Goal: Submit feedback/report problem: Leave review/rating

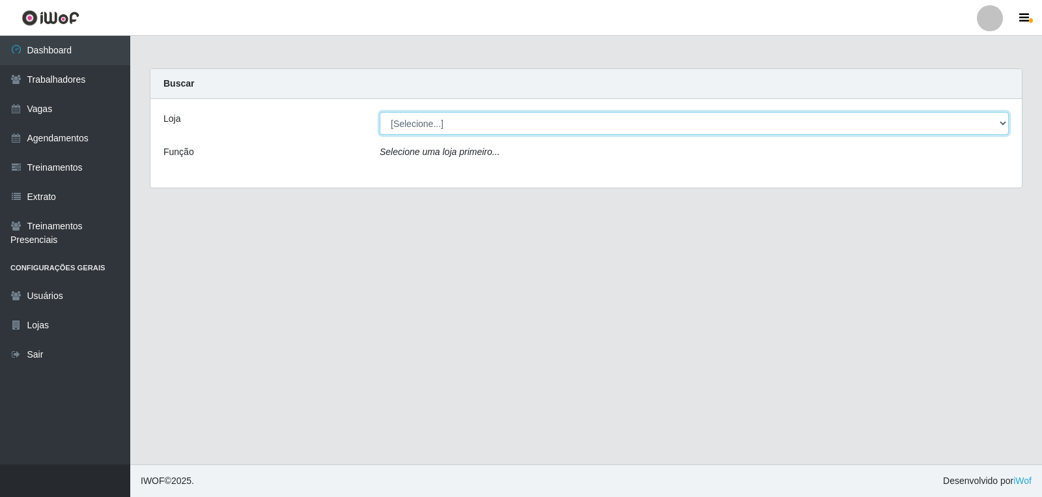
click at [456, 128] on select "[Selecione...] Leite Clan - [GEOGRAPHIC_DATA]" at bounding box center [694, 123] width 629 height 23
select select "452"
click at [380, 112] on select "[Selecione...] Leite Clan - [GEOGRAPHIC_DATA]" at bounding box center [694, 123] width 629 height 23
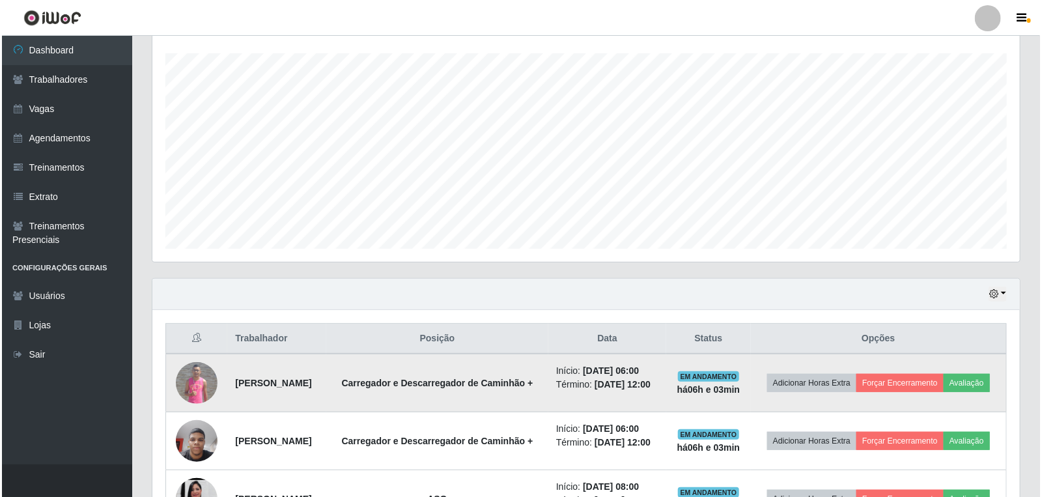
scroll to position [339, 0]
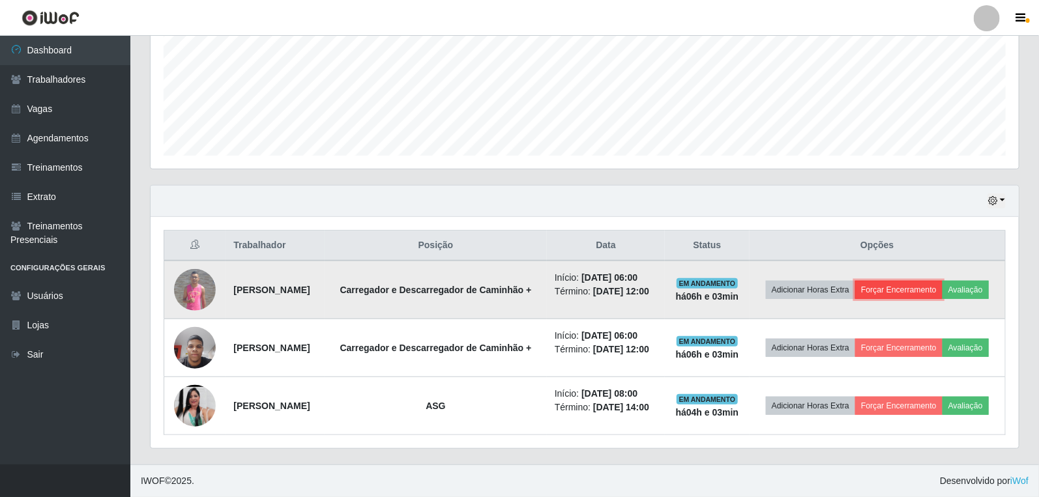
click at [928, 281] on button "Forçar Encerramento" at bounding box center [898, 290] width 87 height 18
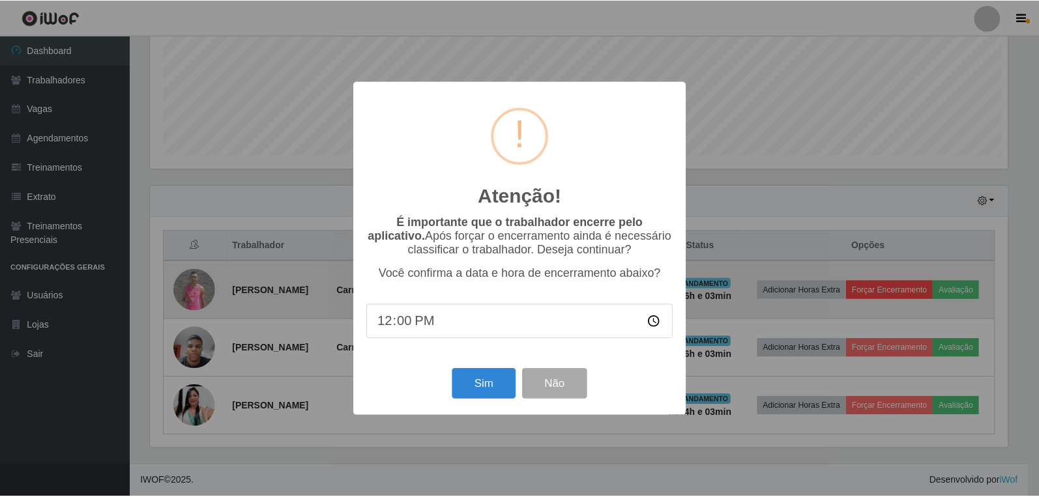
scroll to position [270, 860]
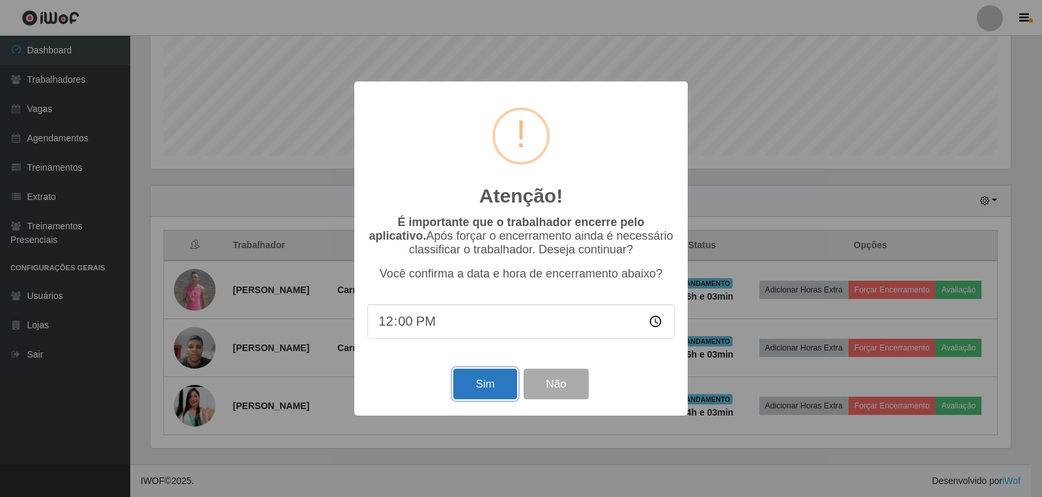
click at [479, 395] on button "Sim" at bounding box center [484, 384] width 63 height 31
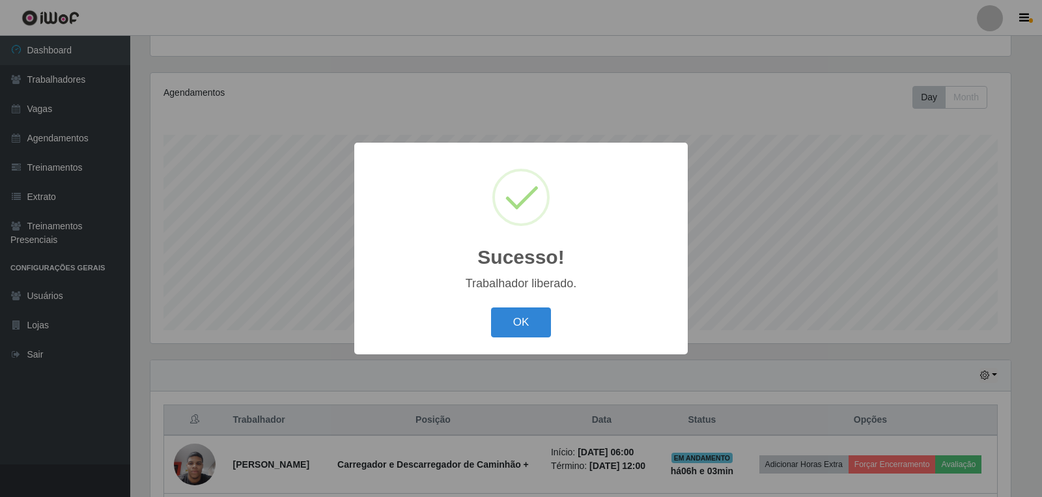
click at [483, 323] on div "OK Cancel" at bounding box center [521, 322] width 308 height 37
click at [493, 327] on button "OK" at bounding box center [521, 323] width 61 height 31
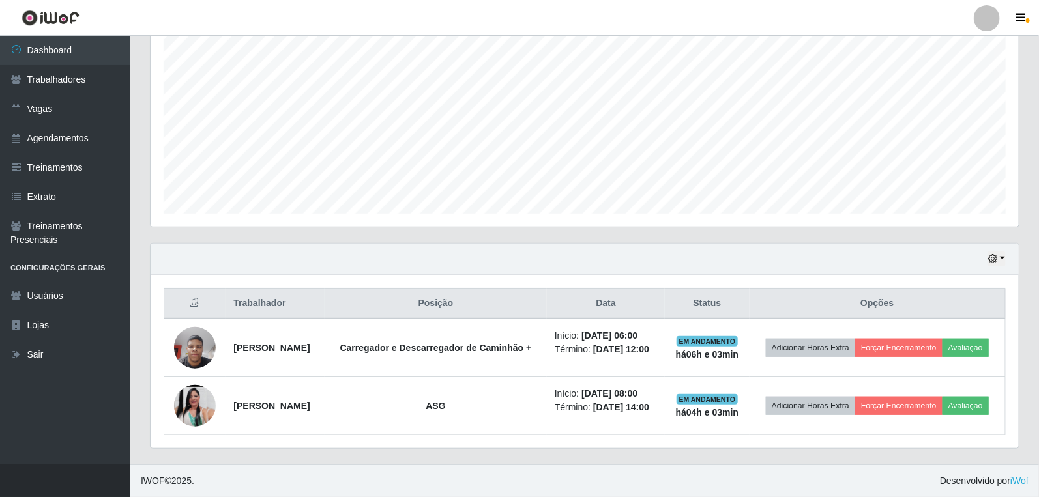
scroll to position [272, 0]
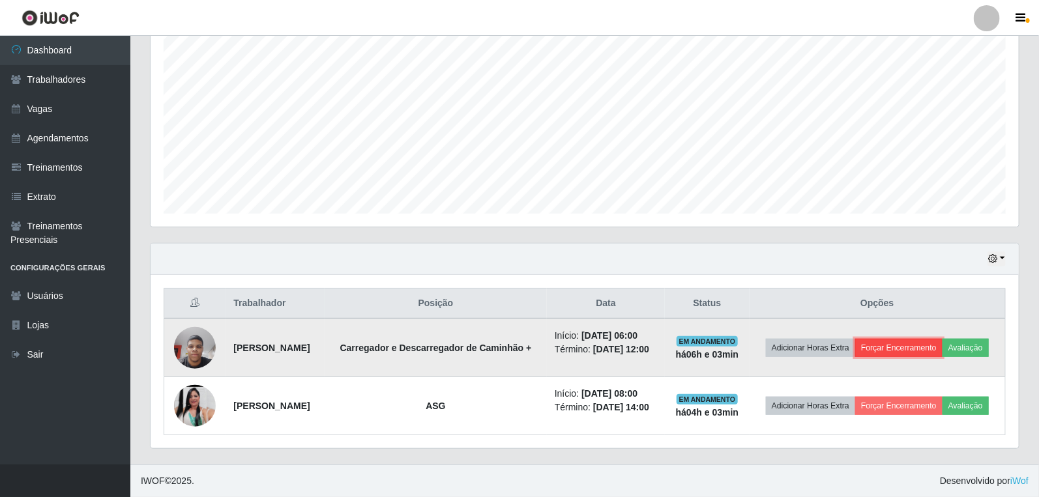
click at [916, 339] on button "Forçar Encerramento" at bounding box center [898, 348] width 87 height 18
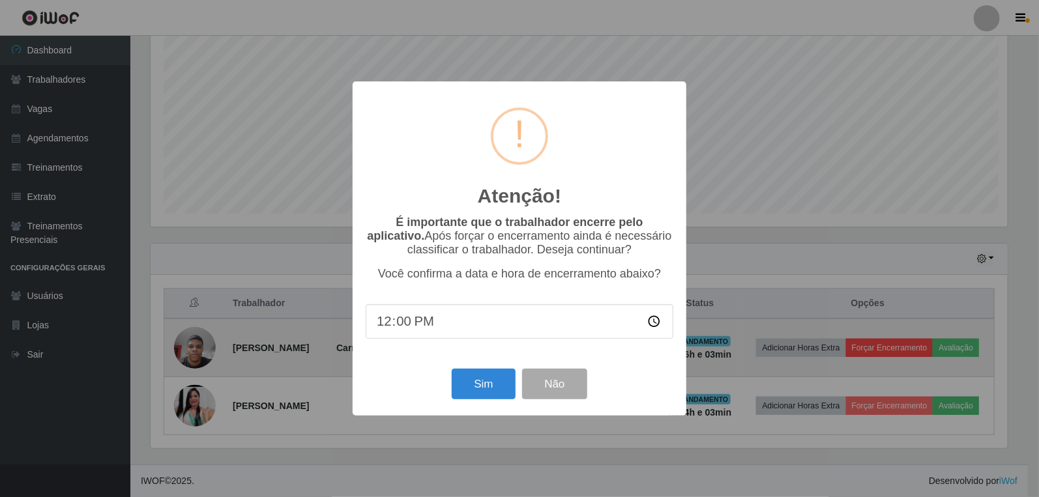
scroll to position [270, 860]
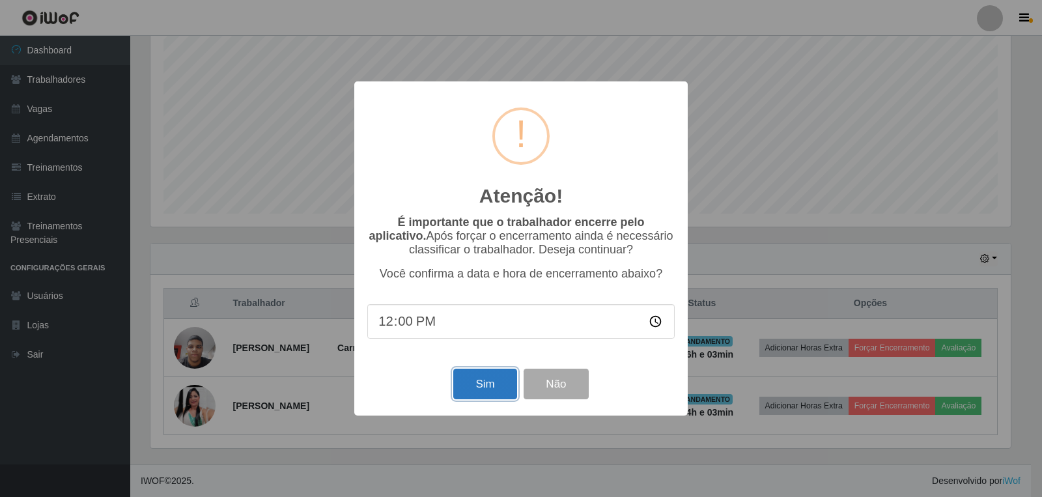
click at [485, 386] on button "Sim" at bounding box center [484, 384] width 63 height 31
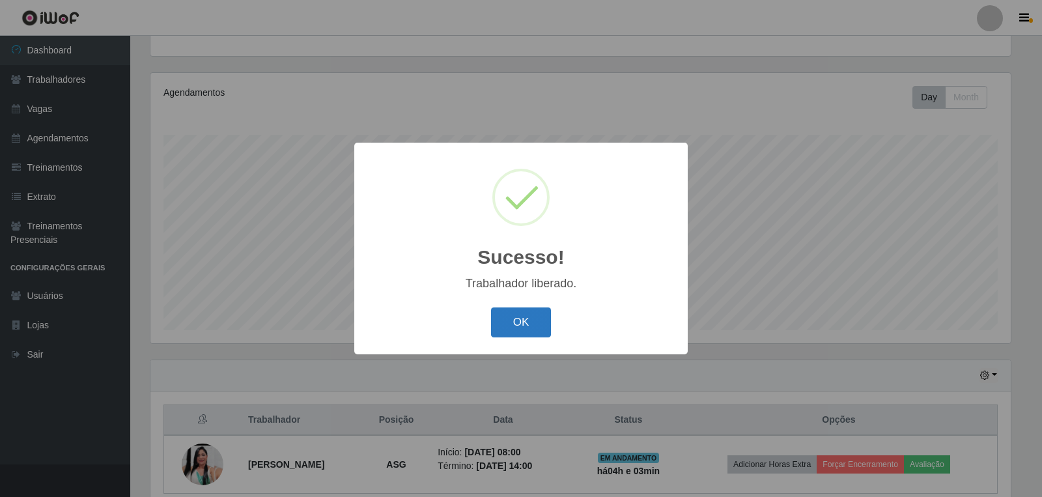
click at [529, 324] on button "OK" at bounding box center [521, 323] width 61 height 31
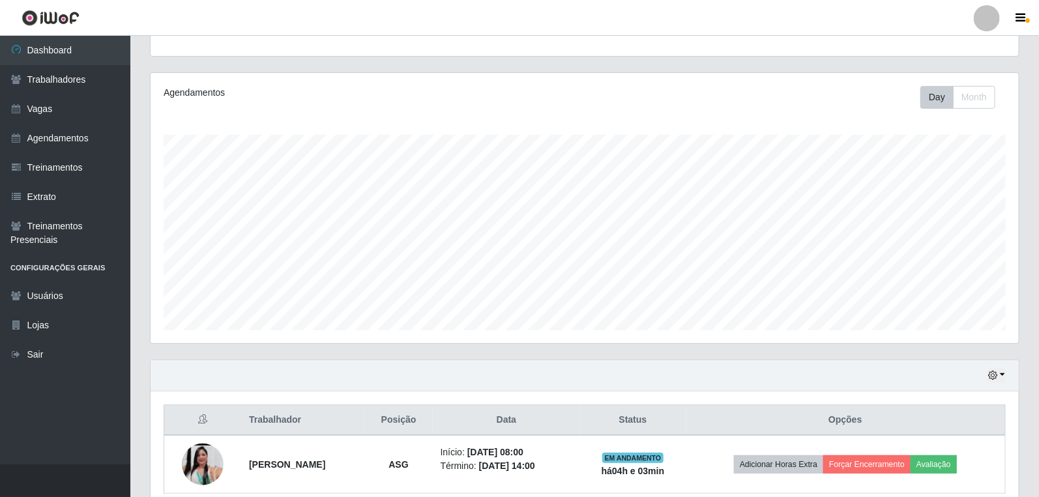
scroll to position [194, 0]
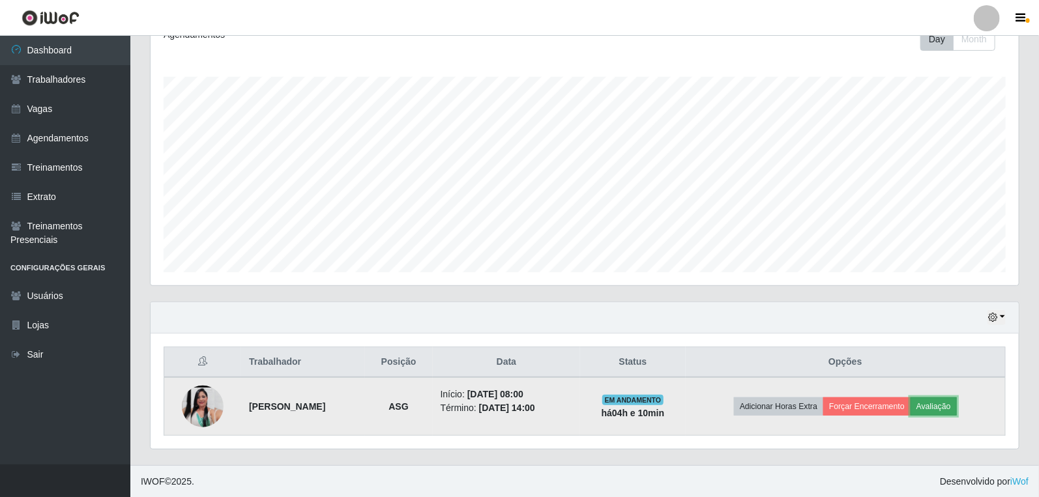
click at [936, 409] on button "Avaliação" at bounding box center [933, 406] width 46 height 18
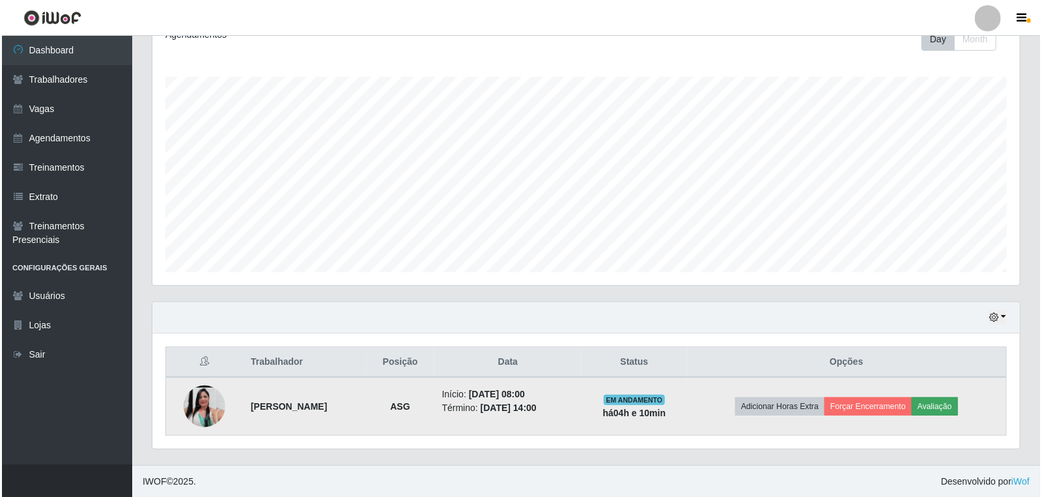
scroll to position [270, 860]
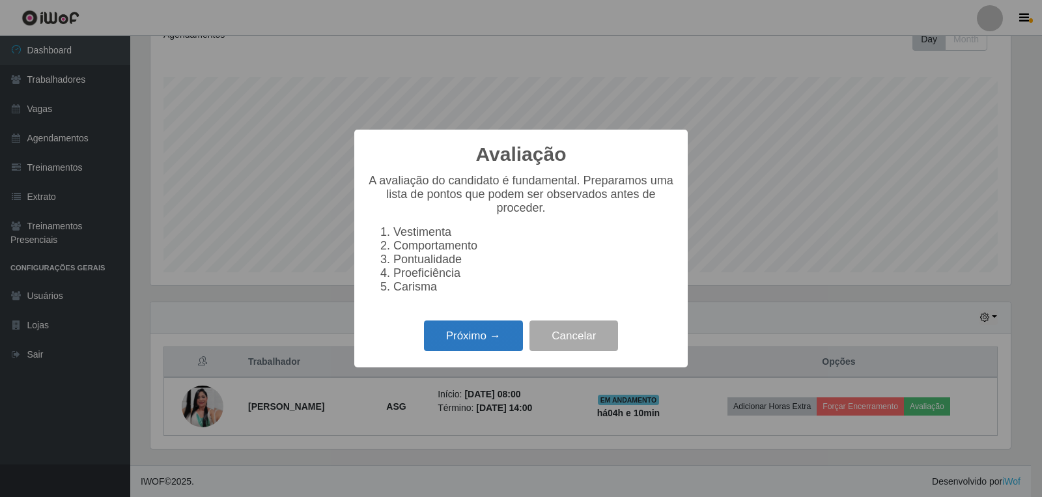
click at [474, 351] on button "Próximo →" at bounding box center [473, 336] width 99 height 31
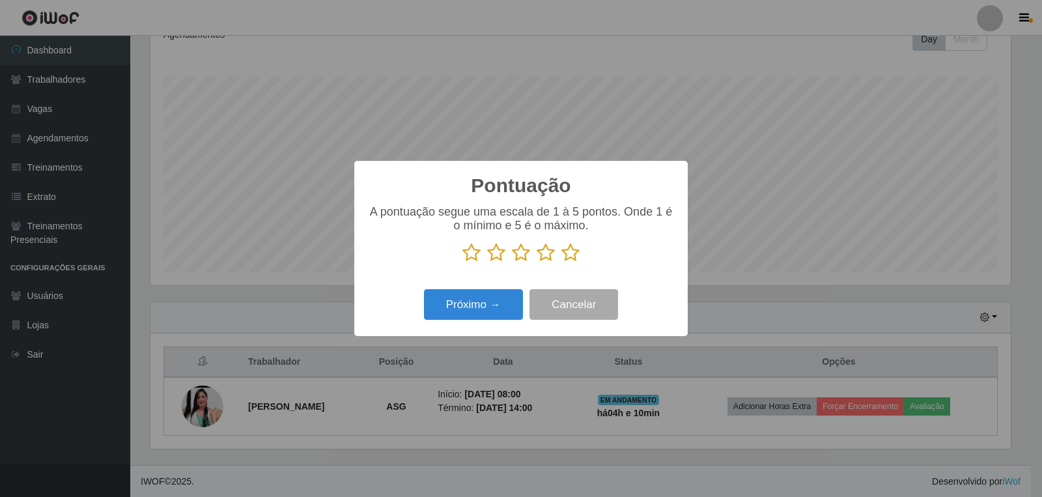
scroll to position [651263, 650673]
click at [569, 256] on icon at bounding box center [571, 253] width 18 height 20
click at [562, 263] on input "radio" at bounding box center [562, 263] width 0 height 0
click at [496, 304] on button "Próximo →" at bounding box center [473, 304] width 99 height 31
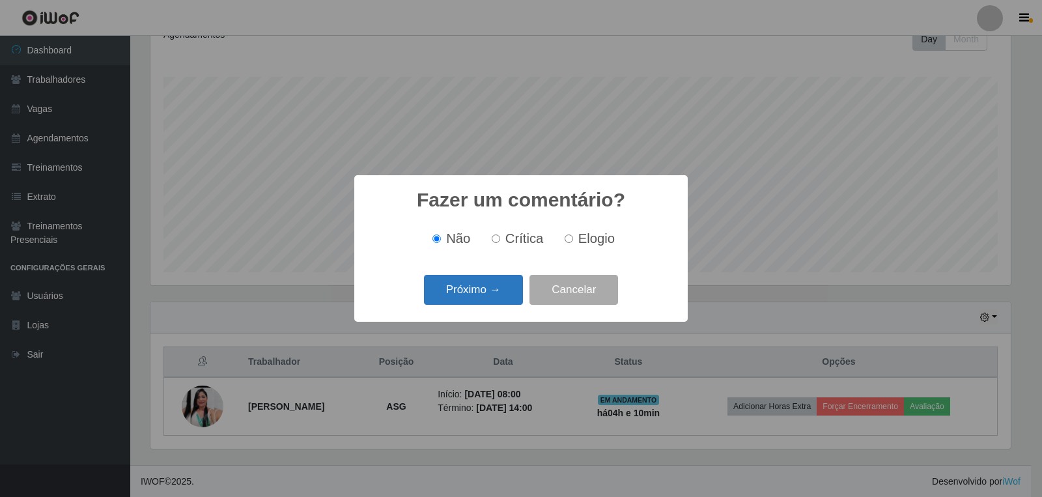
click at [489, 296] on button "Próximo →" at bounding box center [473, 290] width 99 height 31
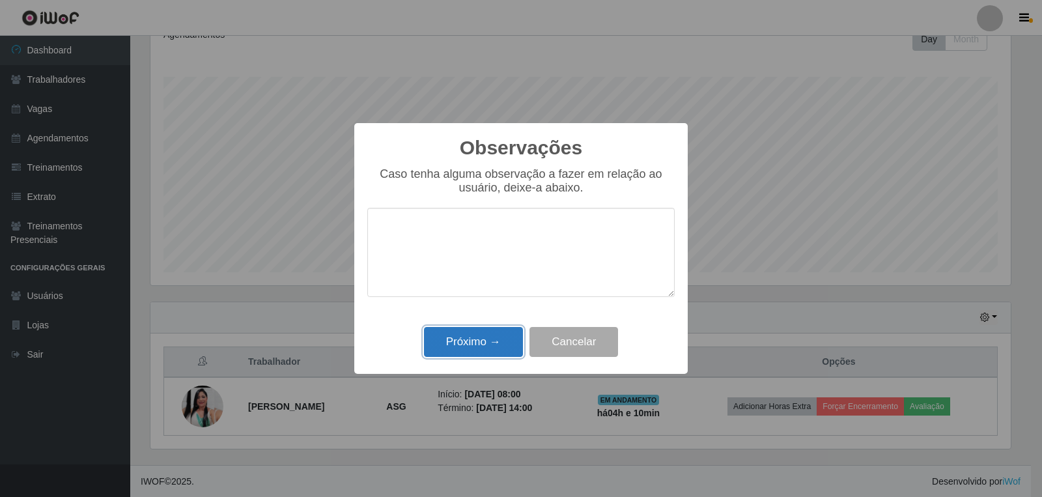
click at [494, 342] on button "Próximo →" at bounding box center [473, 342] width 99 height 31
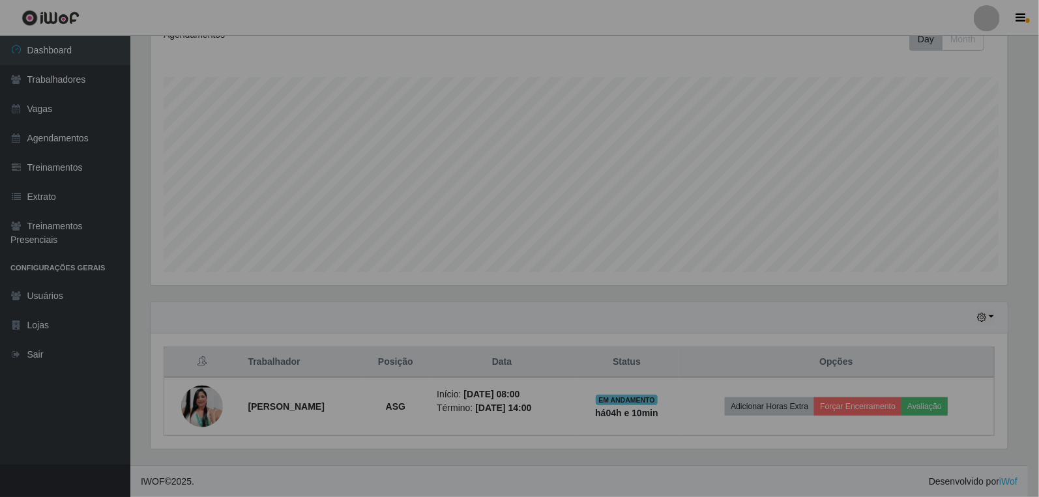
scroll to position [270, 868]
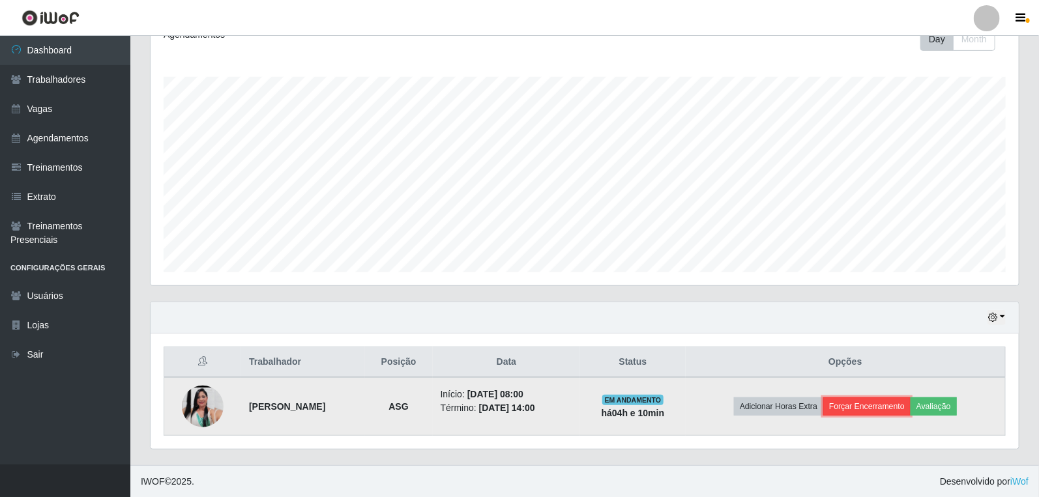
click at [888, 410] on button "Forçar Encerramento" at bounding box center [866, 406] width 87 height 18
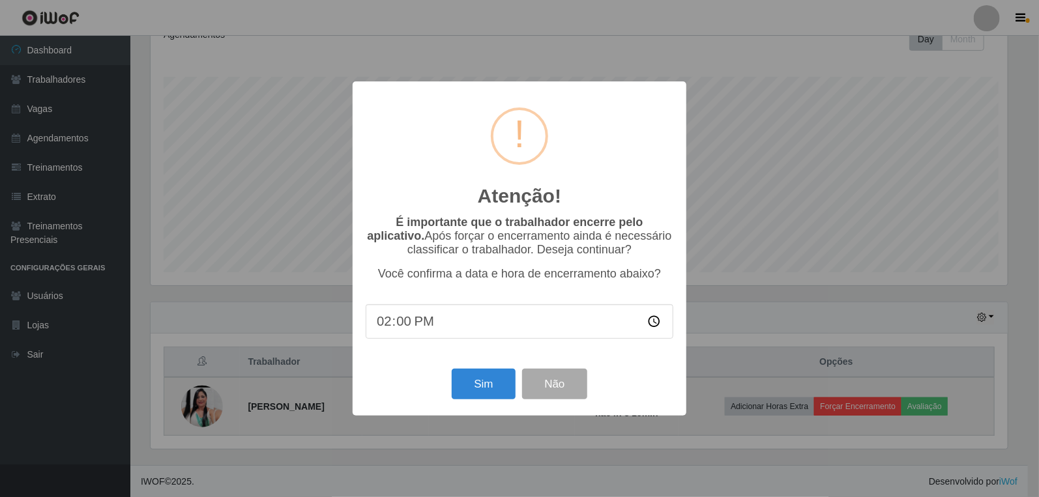
scroll to position [270, 860]
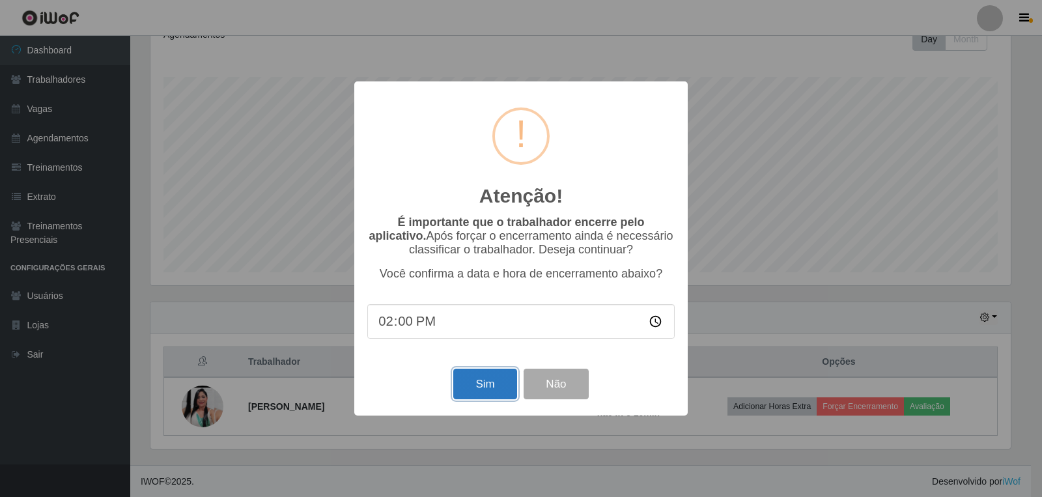
click at [485, 395] on button "Sim" at bounding box center [484, 384] width 63 height 31
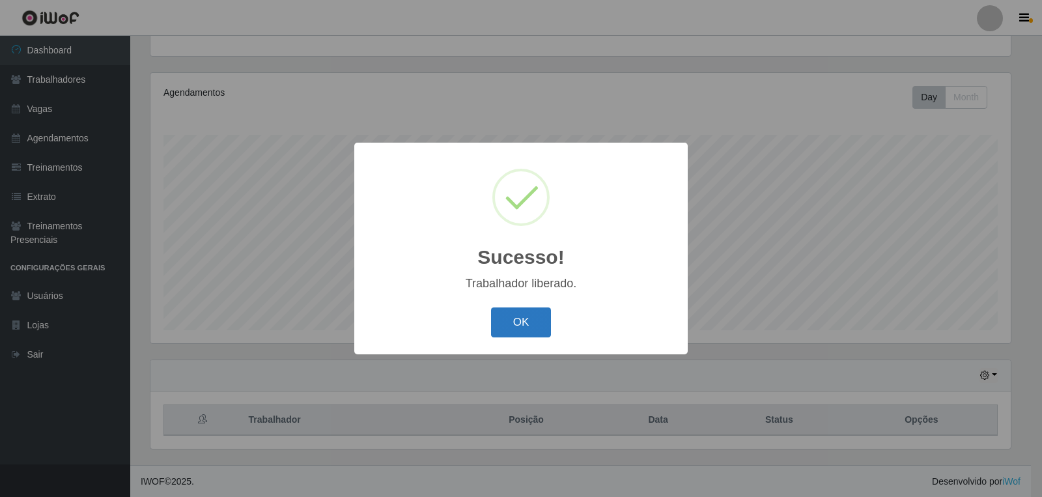
click at [504, 328] on button "OK" at bounding box center [521, 323] width 61 height 31
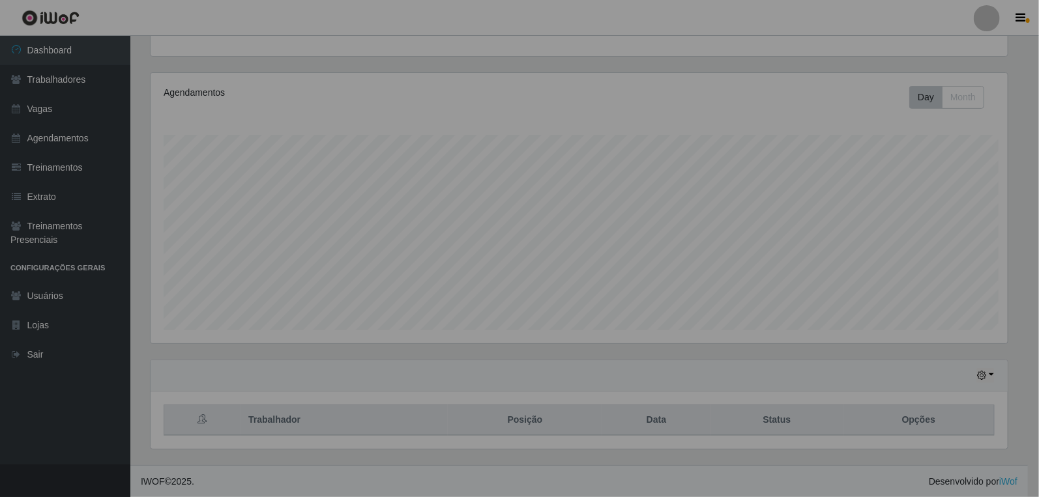
scroll to position [270, 868]
